Goal: Information Seeking & Learning: Learn about a topic

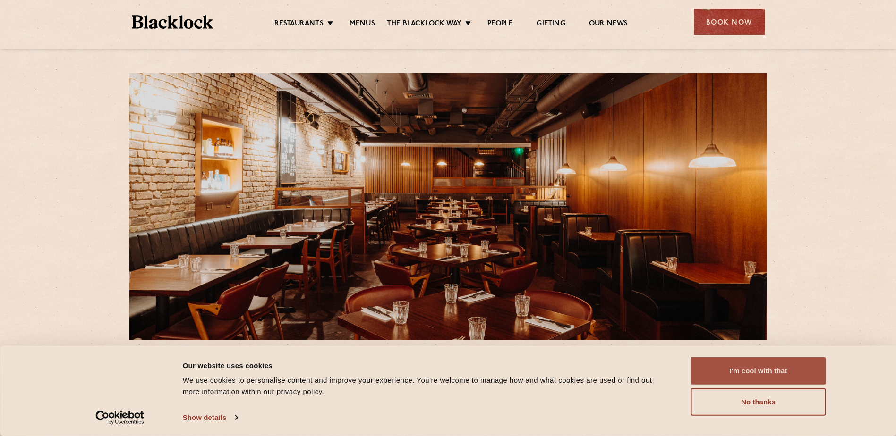
click at [755, 369] on button "I'm cool with that" at bounding box center [758, 370] width 135 height 27
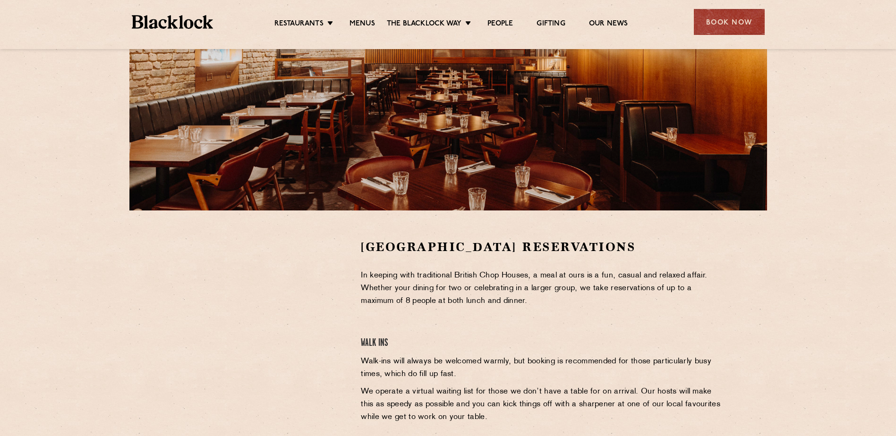
scroll to position [142, 0]
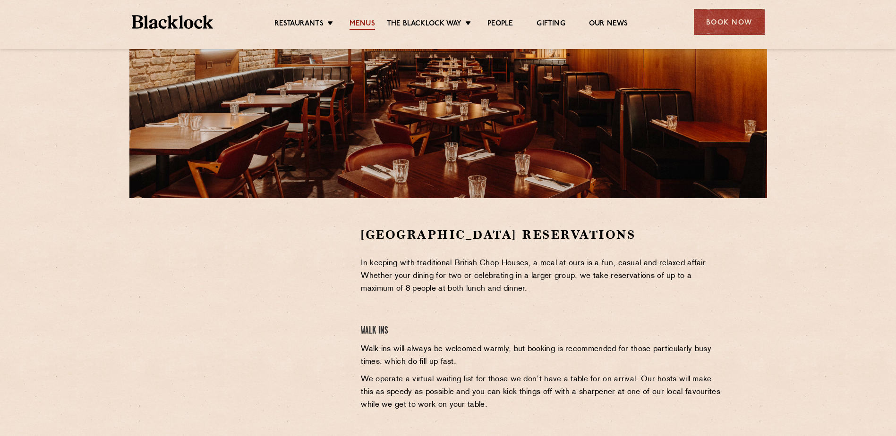
click at [369, 25] on link "Menus" at bounding box center [361, 24] width 25 height 10
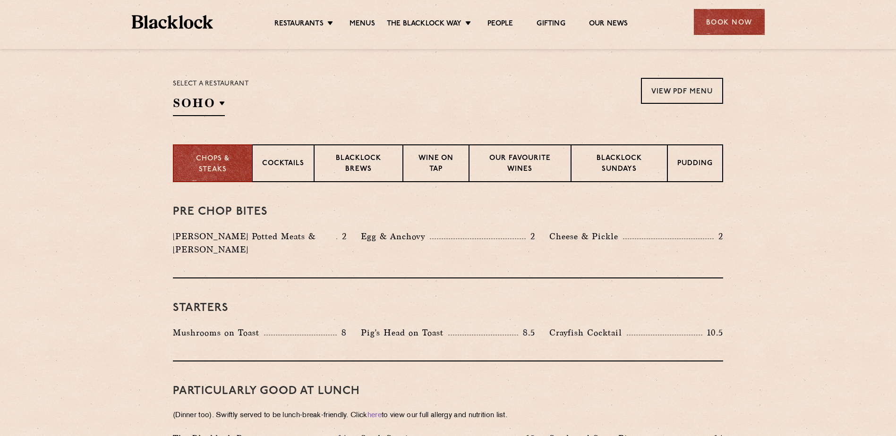
scroll to position [89, 0]
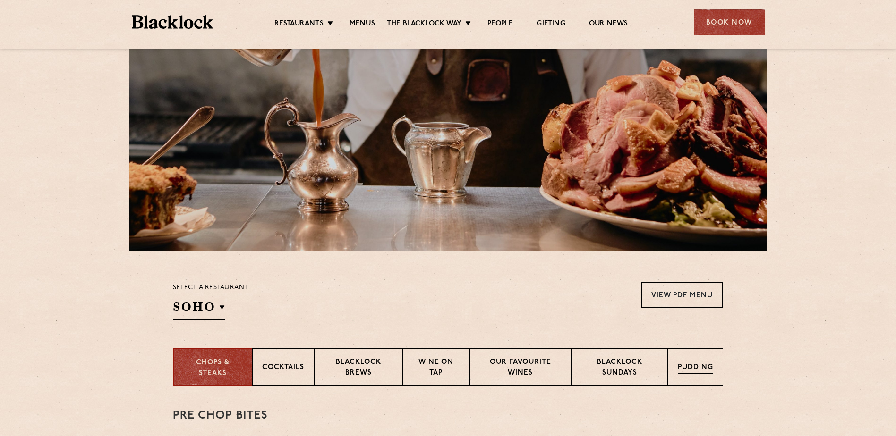
click at [695, 367] on p "Pudding" at bounding box center [695, 369] width 35 height 12
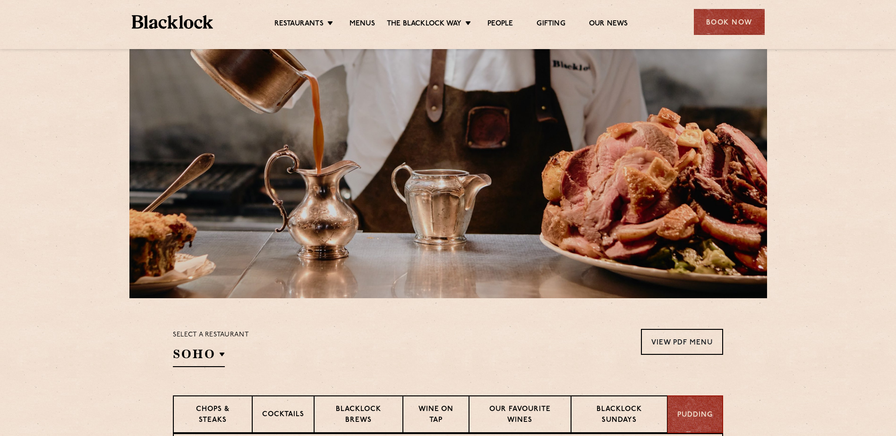
scroll to position [0, 0]
